Goal: Information Seeking & Learning: Understand process/instructions

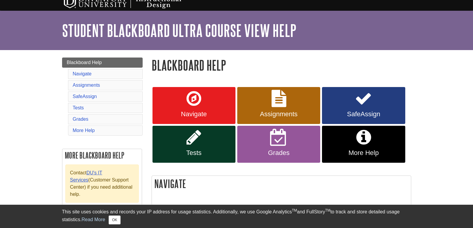
scroll to position [9, 0]
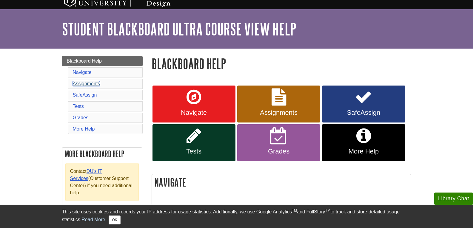
click at [84, 84] on link "Assignments" at bounding box center [86, 83] width 27 height 5
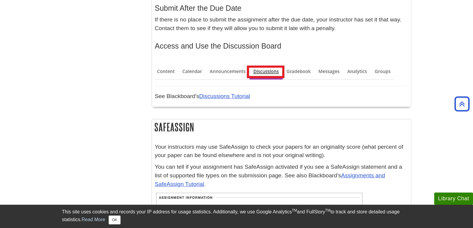
scroll to position [1169, 0]
click at [221, 95] on link "Discussions Tutorial" at bounding box center [224, 96] width 51 height 6
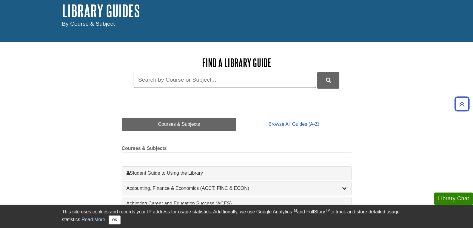
scroll to position [11, 0]
